Goal: Transaction & Acquisition: Purchase product/service

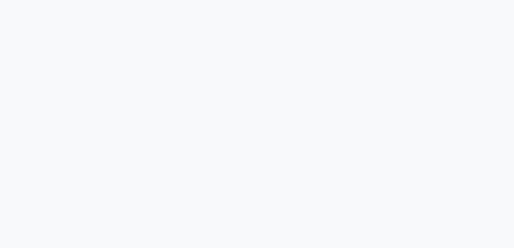
select select "2025"
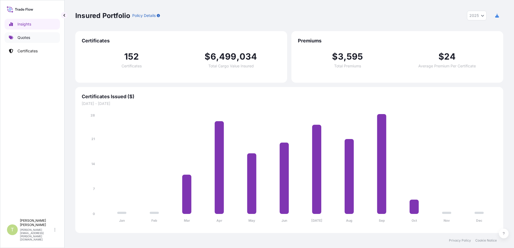
click at [27, 39] on p "Quotes" at bounding box center [23, 37] width 13 height 5
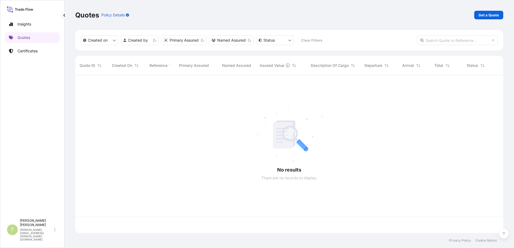
scroll to position [157, 424]
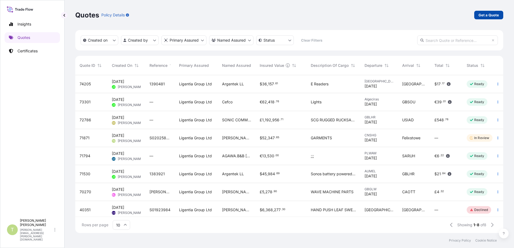
click at [489, 12] on p "Get a Quote" at bounding box center [488, 14] width 20 height 5
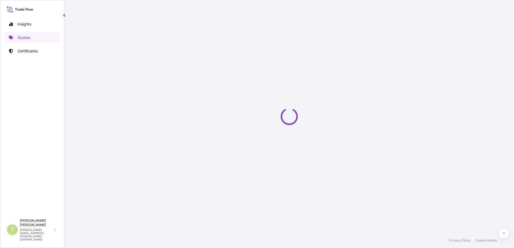
select select "Sea"
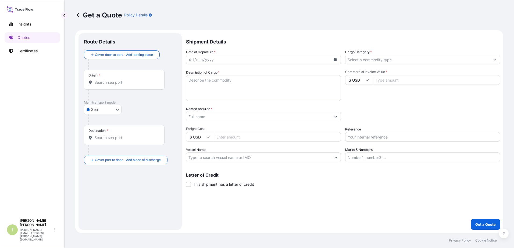
click at [111, 75] on div "Origin *" at bounding box center [124, 80] width 81 height 20
click at [111, 80] on input "Origin *" at bounding box center [125, 82] width 63 height 5
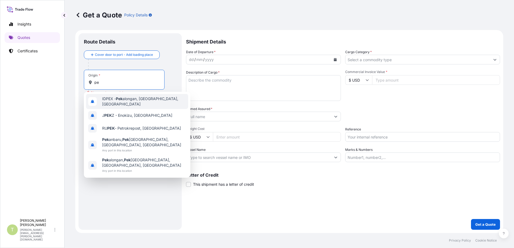
type input "p"
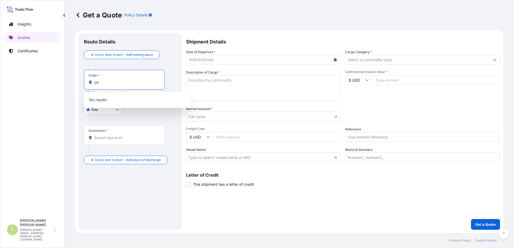
type input "c"
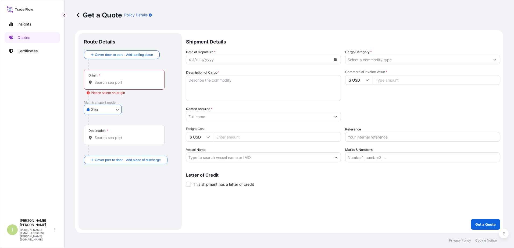
click at [129, 81] on input "Origin * Please select an origin" at bounding box center [125, 82] width 63 height 5
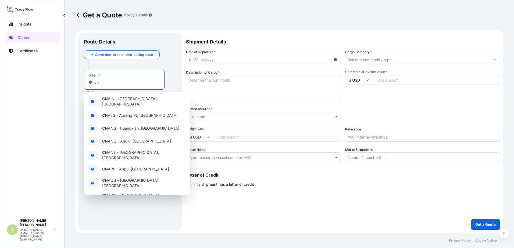
type input "c"
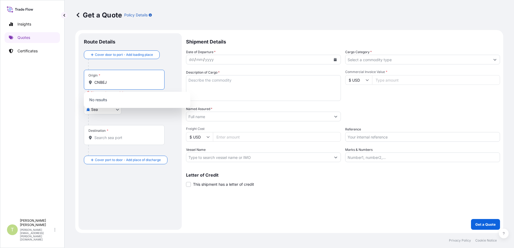
click at [122, 80] on div "Origin * CNBEJ" at bounding box center [124, 80] width 81 height 20
click at [122, 80] on input "CNBEJ" at bounding box center [125, 82] width 63 height 5
click at [116, 82] on input "CNBEJ" at bounding box center [125, 82] width 63 height 5
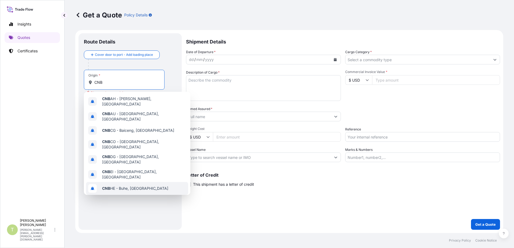
type input "CNB"
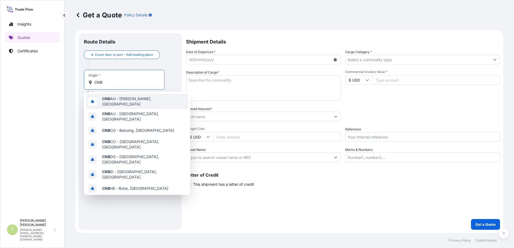
click at [157, 66] on div at bounding box center [132, 64] width 88 height 11
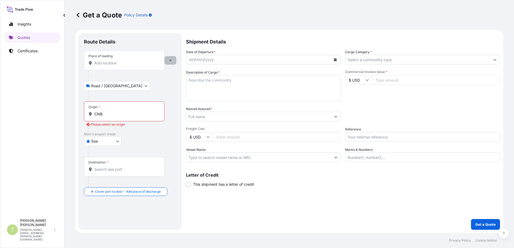
click at [170, 61] on icon "button" at bounding box center [170, 60] width 2 height 2
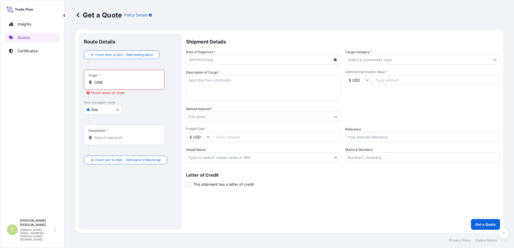
click at [117, 110] on body "Insights Quotes Certificates T [PERSON_NAME] [PERSON_NAME][EMAIL_ADDRESS][PERSO…" at bounding box center [257, 124] width 514 height 248
click at [96, 124] on span "Air" at bounding box center [96, 123] width 5 height 5
select select "Air"
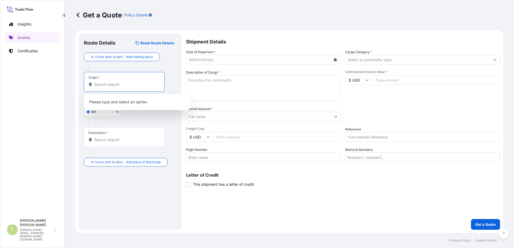
click at [129, 82] on input "Origin *" at bounding box center [125, 84] width 63 height 5
click at [137, 103] on span "CNPEK - Beijing Shoudu International Apt, [GEOGRAPHIC_DATA]" at bounding box center [144, 103] width 84 height 11
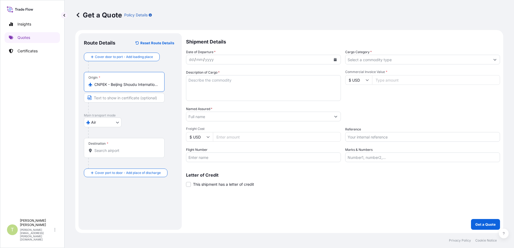
type input "CNPEK - Beijing Shoudu International Apt, [GEOGRAPHIC_DATA]"
click at [134, 152] on input "Destination *" at bounding box center [125, 150] width 63 height 5
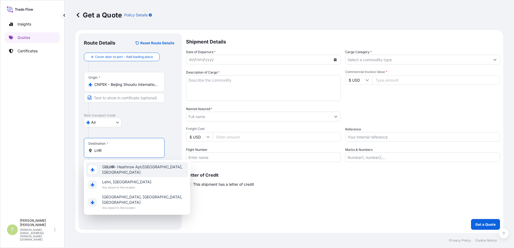
click at [124, 170] on span "GB LHR - Heathrow Apt/[GEOGRAPHIC_DATA], [GEOGRAPHIC_DATA]" at bounding box center [144, 169] width 84 height 11
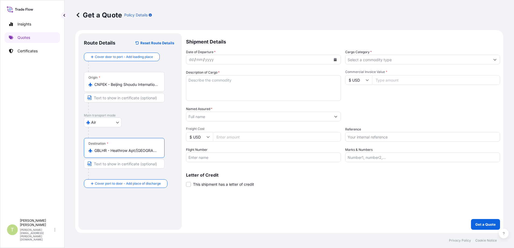
type input "GBLHR - Heathrow Apt/[GEOGRAPHIC_DATA], [GEOGRAPHIC_DATA]"
click at [139, 204] on div "Route Details Reset Route Details Cover door to port - Add loading place Place …" at bounding box center [130, 132] width 92 height 186
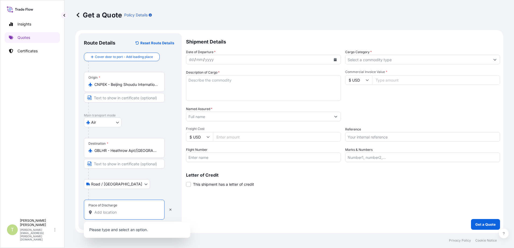
click at [108, 213] on input "Place of Discharge" at bounding box center [125, 212] width 63 height 5
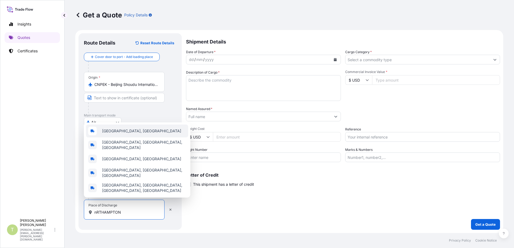
click at [122, 134] on span "[GEOGRAPHIC_DATA], [GEOGRAPHIC_DATA]" at bounding box center [141, 130] width 79 height 5
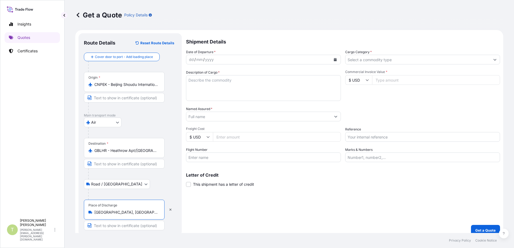
type input "[GEOGRAPHIC_DATA], [GEOGRAPHIC_DATA]"
click at [333, 60] on icon "Calendar" at bounding box center [334, 59] width 3 height 3
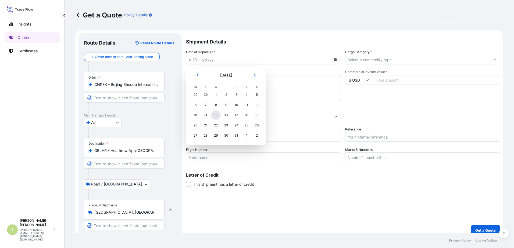
click at [216, 117] on div "15" at bounding box center [216, 115] width 10 height 10
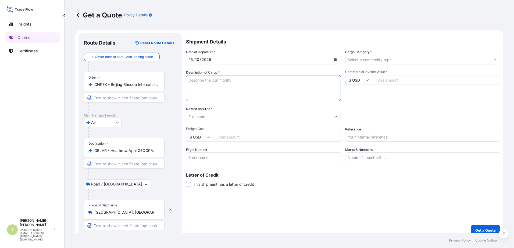
click at [242, 81] on textarea "Description of Cargo *" at bounding box center [263, 88] width 155 height 26
type textarea "GARMENTS"
click at [394, 81] on input "Commercial Invoice Value *" at bounding box center [436, 80] width 128 height 10
click at [304, 210] on div "Shipment Details Date of Departure * [DATE] Cargo Category * Description of Car…" at bounding box center [343, 134] width 314 height 203
click at [381, 80] on input "Commercial Invoice Value *" at bounding box center [436, 80] width 128 height 10
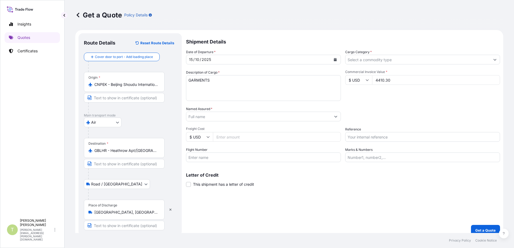
type input "4410.30"
click at [231, 116] on input "Named Assured *" at bounding box center [258, 117] width 145 height 10
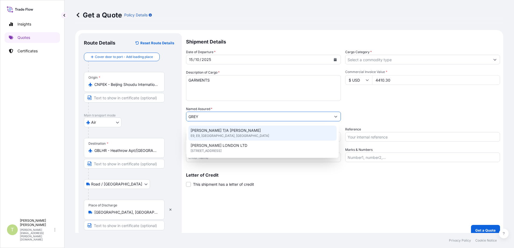
click at [236, 131] on span "[PERSON_NAME] T/A [PERSON_NAME]" at bounding box center [225, 130] width 70 height 5
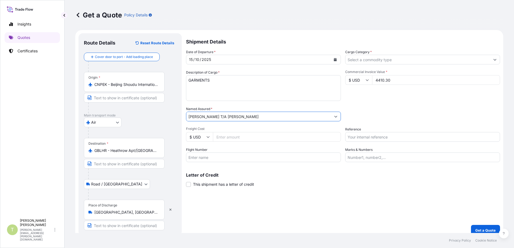
type input "[PERSON_NAME] T/A [PERSON_NAME]"
click at [252, 137] on input "Freight Cost" at bounding box center [277, 137] width 128 height 10
type input "792.00"
click at [278, 158] on input "Flight Number" at bounding box center [263, 158] width 155 height 10
click at [240, 158] on input "Flight Number" at bounding box center [263, 158] width 155 height 10
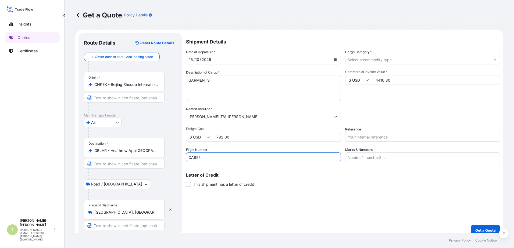
type input "CA855"
type input "A"
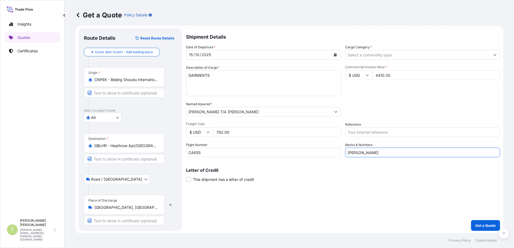
scroll to position [6, 0]
type input "[PERSON_NAME]"
click at [396, 132] on input "Reference" at bounding box center [422, 131] width 155 height 10
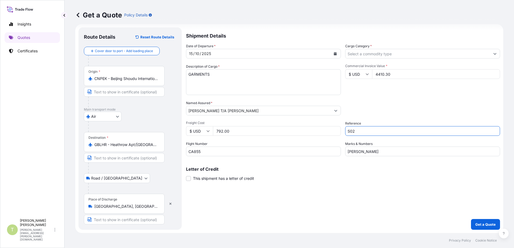
drag, startPoint x: 364, startPoint y: 132, endPoint x: 322, endPoint y: 133, distance: 41.9
click at [322, 133] on div "Date of Departure * [DATE] Cargo Category * Description of Cargo * GARMENTS Com…" at bounding box center [343, 100] width 314 height 113
paste input "068444"
type input "S02068444"
click at [481, 226] on p "Get a Quote" at bounding box center [485, 224] width 20 height 5
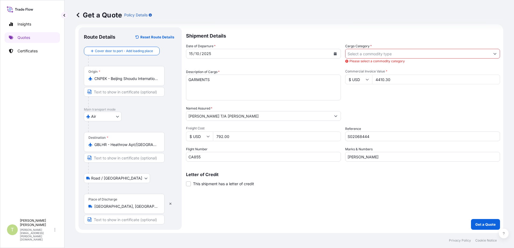
click at [388, 52] on input "Cargo Category *" at bounding box center [417, 54] width 145 height 10
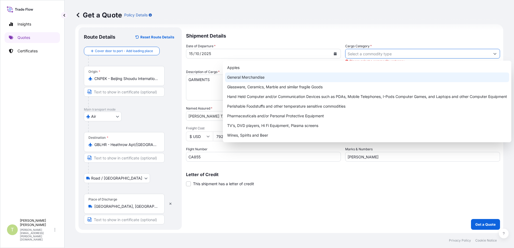
click at [254, 77] on div "General Merchandise" at bounding box center [367, 78] width 284 height 10
type input "General Merchandise"
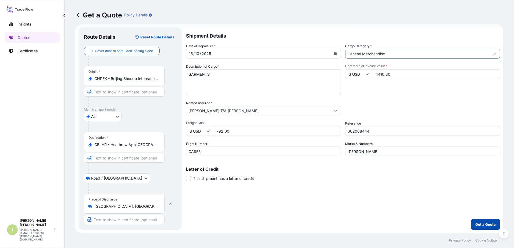
click at [483, 224] on p "Get a Quote" at bounding box center [485, 224] width 20 height 5
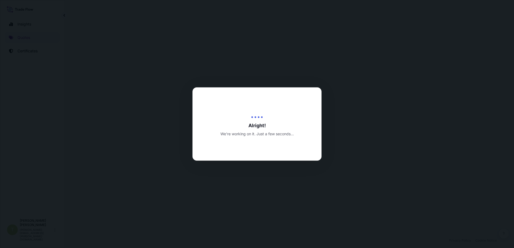
select select "Air"
select select "Road / [GEOGRAPHIC_DATA]"
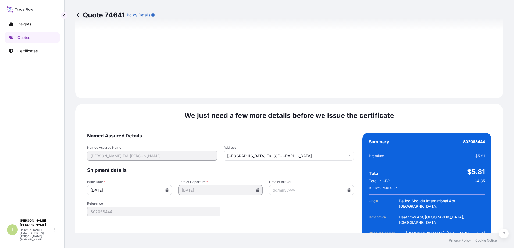
scroll to position [661, 0]
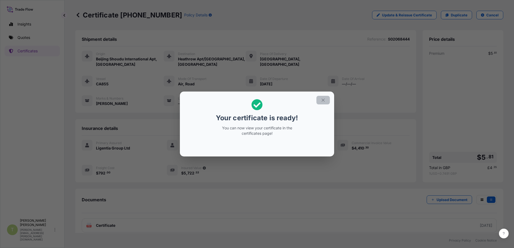
click at [323, 98] on icon "button" at bounding box center [322, 100] width 5 height 5
